Goal: Information Seeking & Learning: Find specific fact

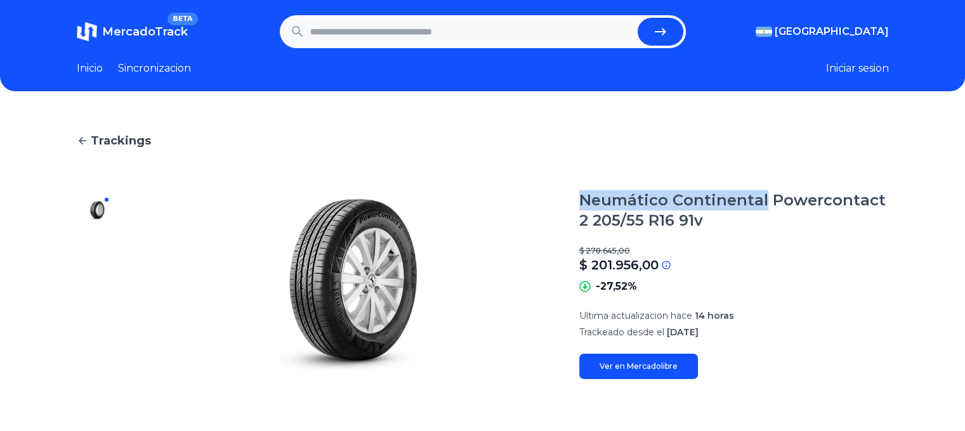
drag, startPoint x: 765, startPoint y: 199, endPoint x: 584, endPoint y: 200, distance: 181.4
click at [582, 200] on section "Neumático Continental Powercontact 2 205/55 R16 91v $ 278.645,00 $ 201.956,00 S…" at bounding box center [483, 284] width 812 height 189
copy h1 "Neumático Continental"
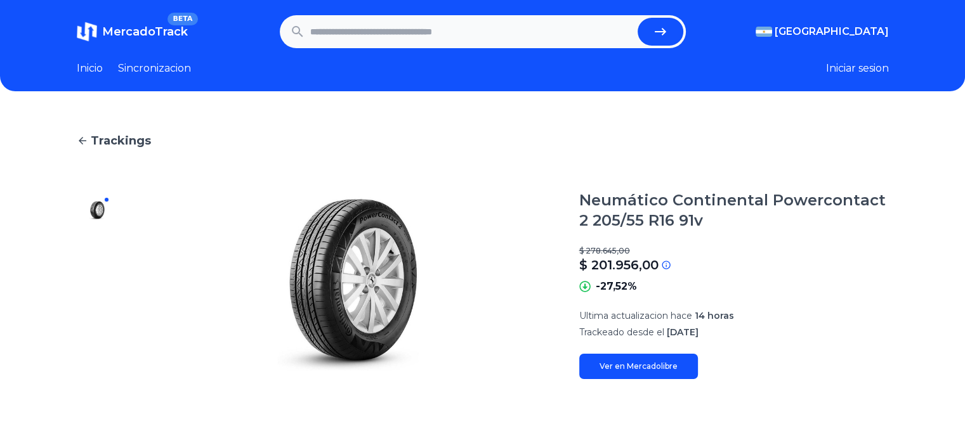
click at [345, 29] on input "text" at bounding box center [471, 32] width 322 height 28
paste input "**********"
type input "**********"
click at [663, 25] on icon "submit" at bounding box center [660, 31] width 15 height 15
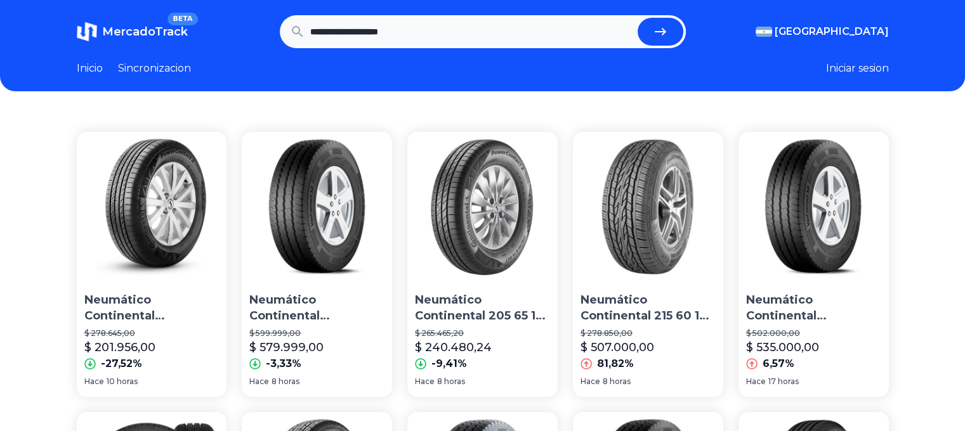
drag, startPoint x: 0, startPoint y: 0, endPoint x: 422, endPoint y: 103, distance: 434.1
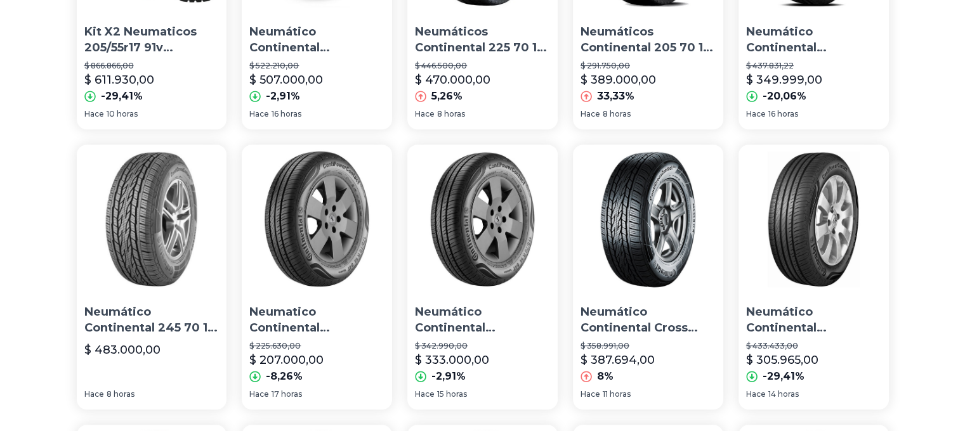
scroll to position [571, 0]
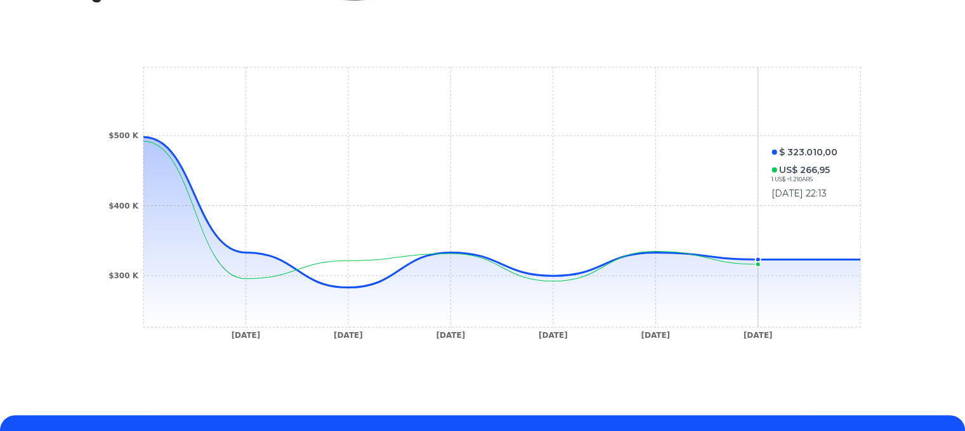
scroll to position [247, 0]
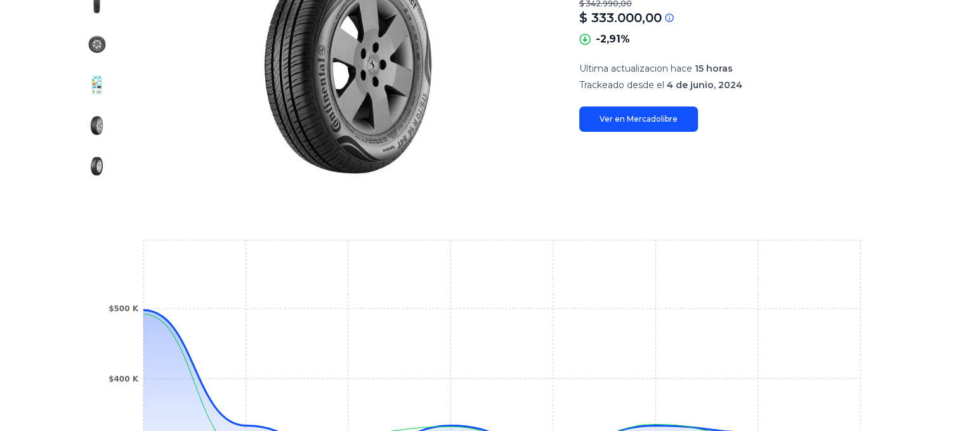
click at [647, 121] on link "Ver en Mercadolibre" at bounding box center [638, 119] width 119 height 25
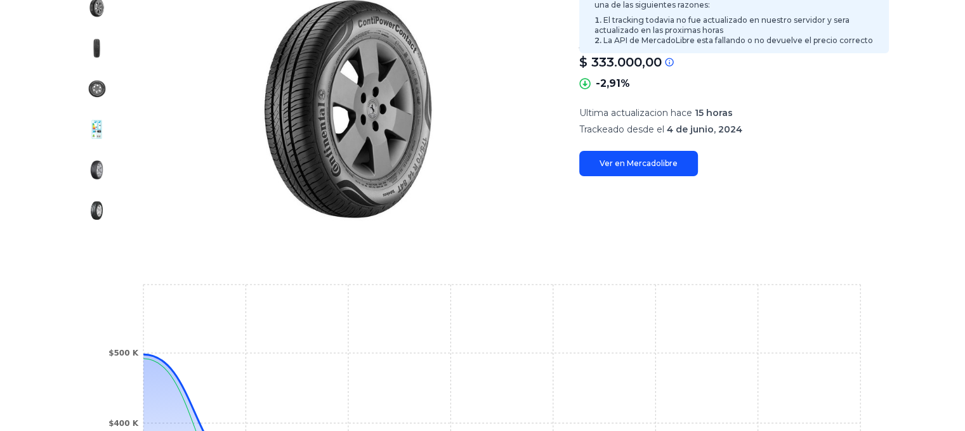
scroll to position [184, 0]
